Goal: Task Accomplishment & Management: Manage account settings

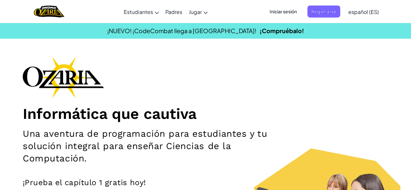
click at [284, 12] on span "Iniciar sesión" at bounding box center [282, 12] width 35 height 12
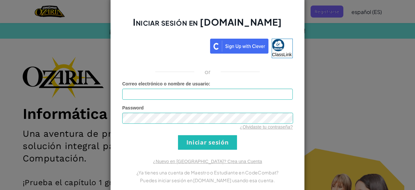
click at [317, 59] on div "Iniciar sesión en [DOMAIN_NAME] ClassLink or Error desconocido. Correo electrón…" at bounding box center [207, 95] width 415 height 190
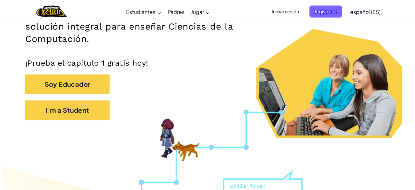
scroll to position [107, 0]
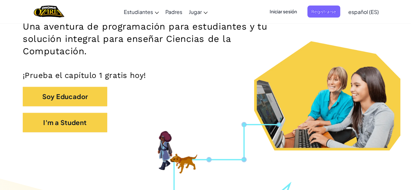
click at [277, 9] on span "Iniciar sesión" at bounding box center [282, 12] width 35 height 12
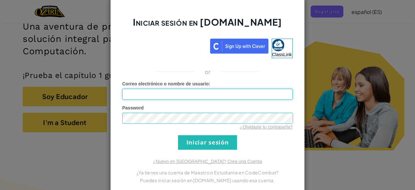
click at [181, 90] on input "Correo electrónico o nombre de usuario :" at bounding box center [207, 94] width 171 height 11
type input "[EMAIL_ADDRESS][DOMAIN_NAME]"
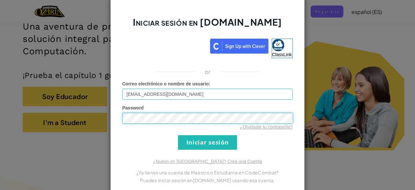
click at [178, 135] on input "Iniciar sesión" at bounding box center [207, 142] width 59 height 15
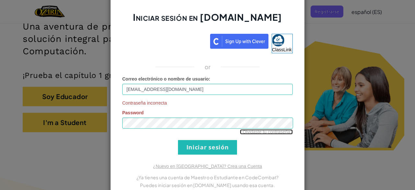
click at [260, 132] on link "¿Olvidaste tu contraseña?" at bounding box center [266, 131] width 53 height 5
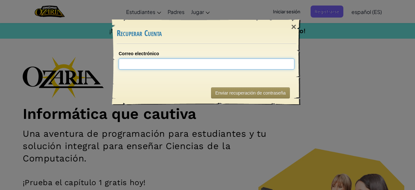
click at [223, 63] on input "Correo electrónico" at bounding box center [207, 63] width 176 height 11
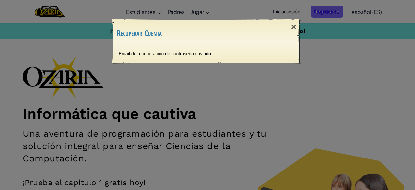
click at [203, 49] on div "Email de recuperación de contraseña enviado." at bounding box center [206, 53] width 189 height 19
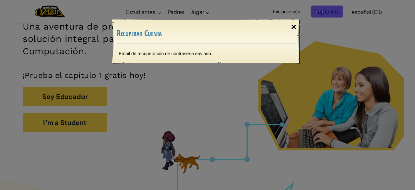
click at [295, 27] on div "×" at bounding box center [294, 27] width 15 height 19
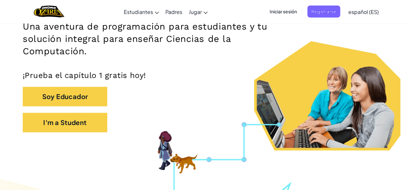
click at [291, 10] on span "Iniciar sesión" at bounding box center [282, 12] width 35 height 12
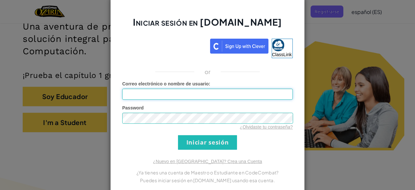
click at [206, 89] on input "Correo electrónico o nombre de usuario :" at bounding box center [207, 94] width 171 height 11
type input "[EMAIL_ADDRESS][DOMAIN_NAME]"
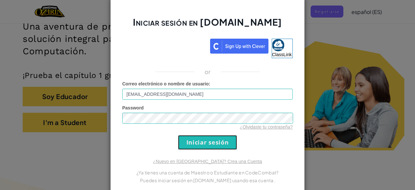
click at [202, 142] on input "Iniciar sesión" at bounding box center [207, 142] width 59 height 15
